Goal: Task Accomplishment & Management: Manage account settings

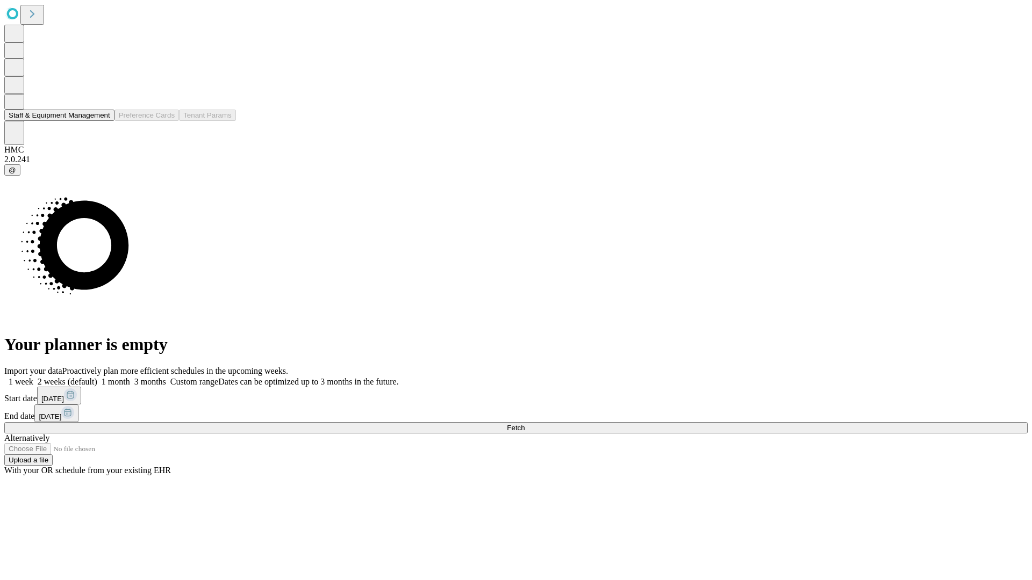
click at [100, 121] on button "Staff & Equipment Management" at bounding box center [59, 115] width 110 height 11
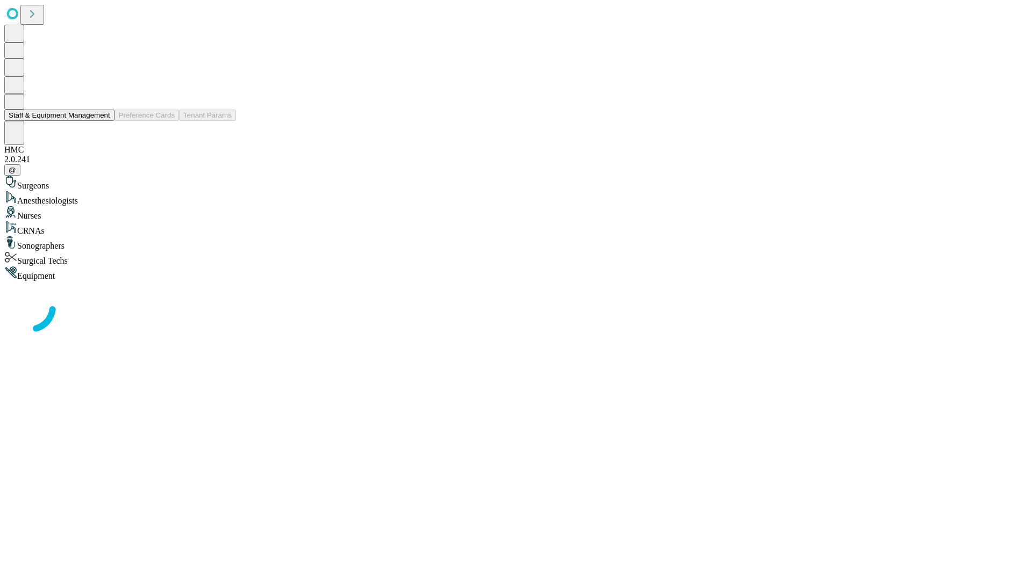
click at [103, 121] on button "Staff & Equipment Management" at bounding box center [59, 115] width 110 height 11
